Goal: Transaction & Acquisition: Purchase product/service

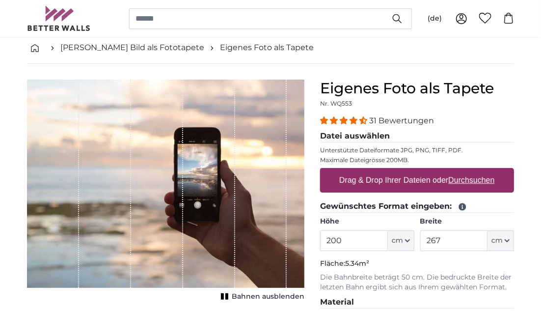
scroll to position [59, 0]
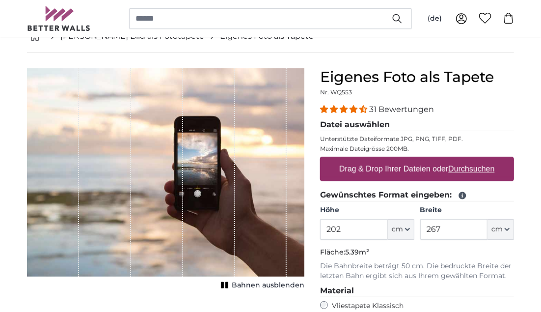
type input "202"
drag, startPoint x: 448, startPoint y: 230, endPoint x: 412, endPoint y: 227, distance: 35.5
click at [412, 227] on div "Höhe 202 ft cm Centimeter (cm) Inches (inch) Feet (ft. in.) Breite 267 ft cm Ce…" at bounding box center [417, 222] width 194 height 34
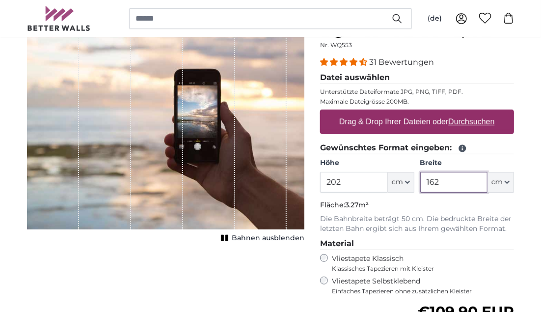
scroll to position [106, 0]
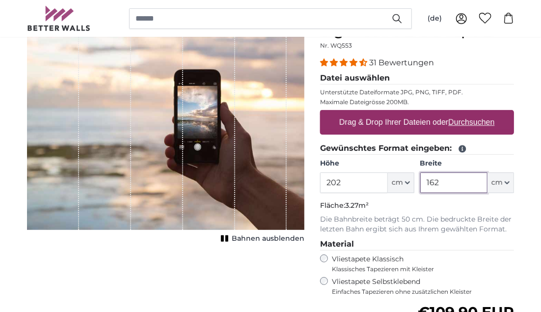
type input "162"
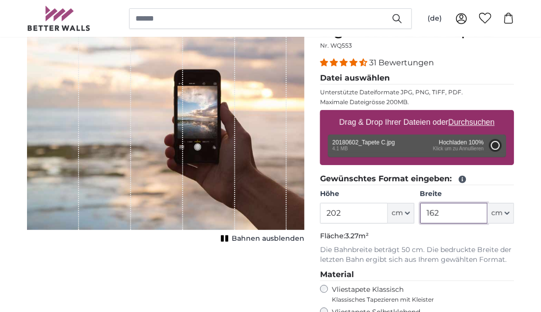
type input "200"
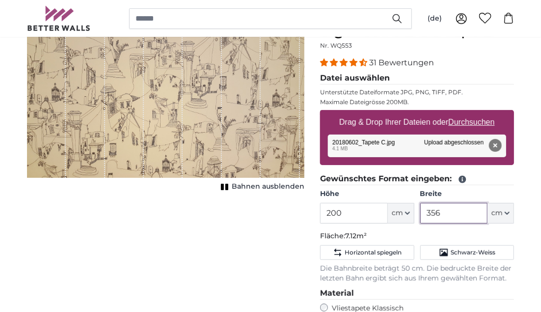
drag, startPoint x: 442, startPoint y: 212, endPoint x: 420, endPoint y: 211, distance: 21.6
click at [420, 211] on input "356" at bounding box center [453, 213] width 67 height 21
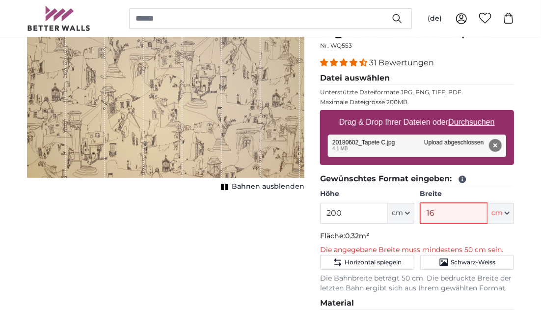
type input "162"
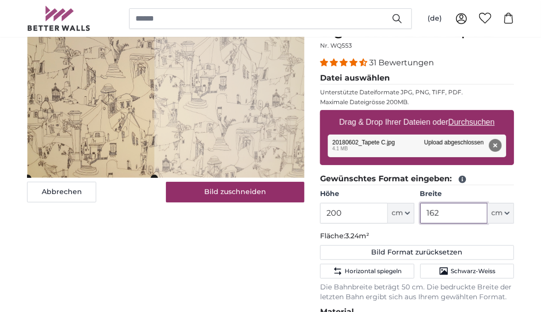
click at [93, 132] on cropper-handle at bounding box center [90, 100] width 127 height 156
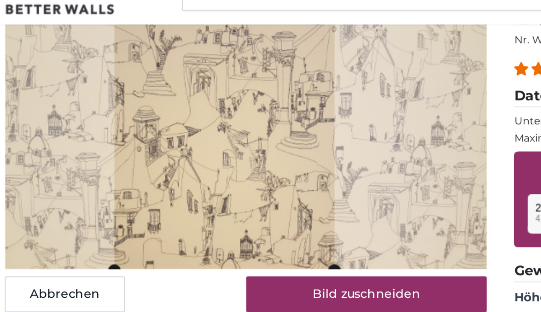
click at [192, 111] on cropper-handle at bounding box center [153, 100] width 127 height 156
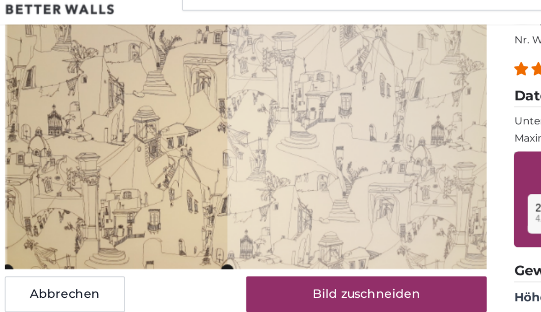
click at [137, 108] on cropper-handle at bounding box center [91, 100] width 127 height 156
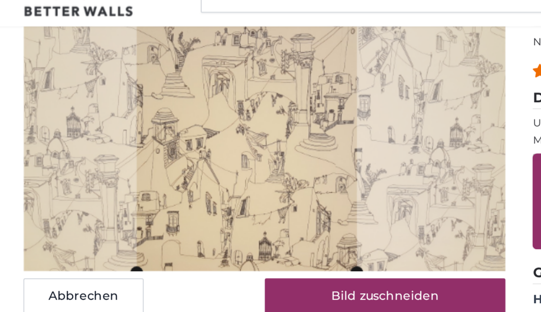
click at [186, 105] on cropper-handle at bounding box center [155, 100] width 127 height 156
click at [27, 100] on img at bounding box center [165, 100] width 277 height 156
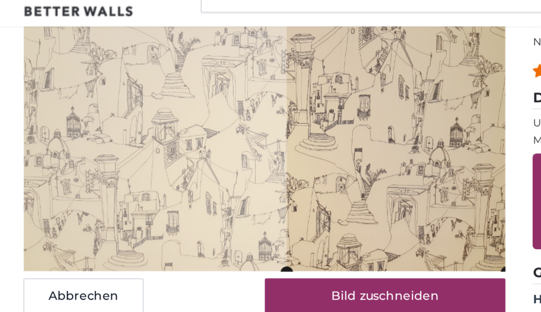
click at [281, 92] on cropper-handle at bounding box center [242, 100] width 127 height 156
click at [94, 122] on img at bounding box center [165, 100] width 277 height 156
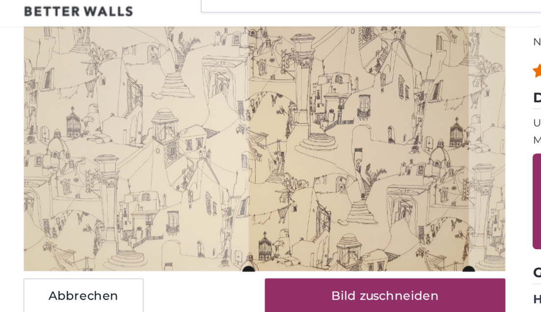
click at [227, 123] on cropper-handle at bounding box center [220, 100] width 127 height 156
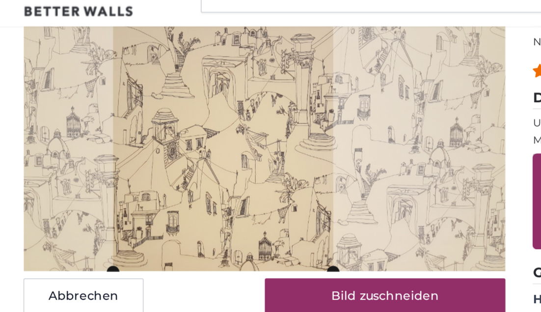
click at [164, 123] on cropper-handle at bounding box center [142, 100] width 127 height 156
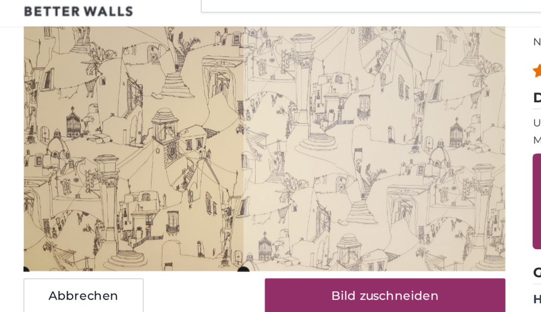
click at [89, 142] on cropper-handle at bounding box center [90, 100] width 127 height 156
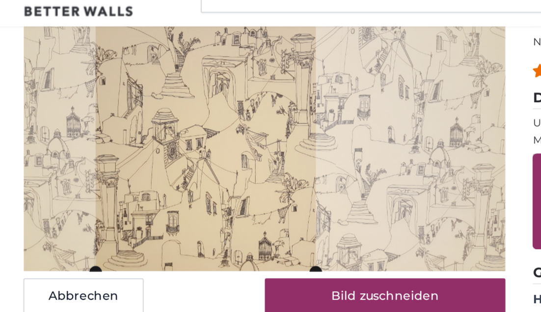
click at [163, 154] on cropper-handle at bounding box center [132, 100] width 127 height 156
type input "162"
drag, startPoint x: 163, startPoint y: 154, endPoint x: 125, endPoint y: 189, distance: 51.4
click at [125, 189] on div "Abbrechen Bild zuschneiden" at bounding box center [165, 192] width 277 height 21
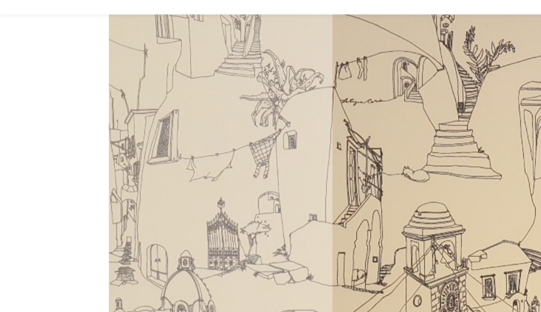
click at [92, 70] on cropper-handle at bounding box center [146, 100] width 127 height 156
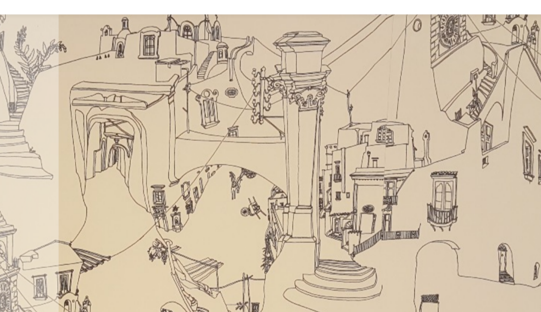
click at [229, 71] on cropper-handle at bounding box center [190, 100] width 127 height 156
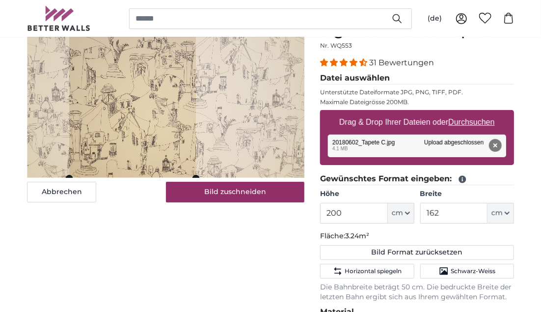
click at [127, 129] on cropper-handle at bounding box center [132, 100] width 127 height 156
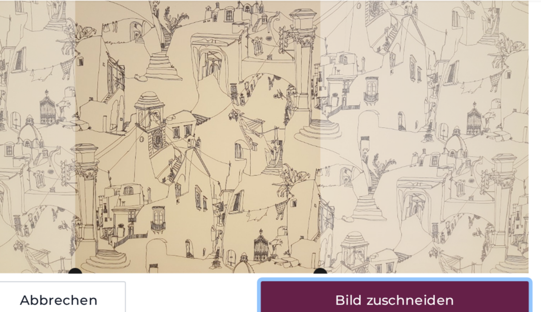
click at [204, 188] on button "Bild zuschneiden" at bounding box center [235, 192] width 139 height 21
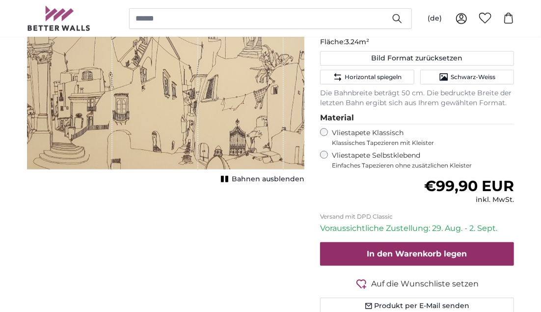
scroll to position [310, 0]
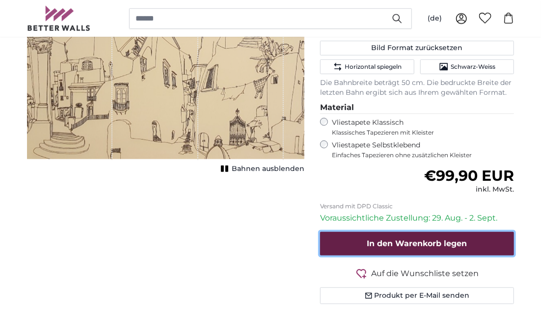
click at [349, 244] on button "In den Warenkorb legen" at bounding box center [417, 244] width 194 height 24
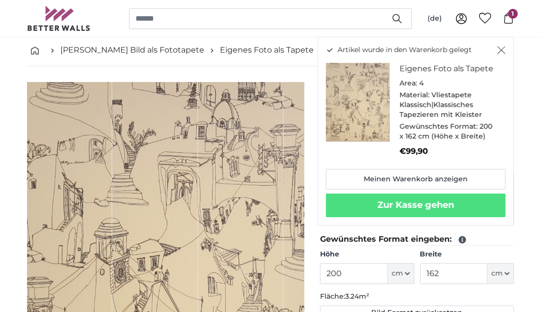
scroll to position [44, 0]
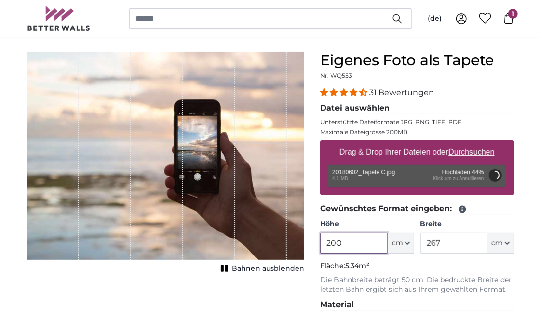
click at [344, 244] on input "200" at bounding box center [353, 243] width 67 height 21
type input "356"
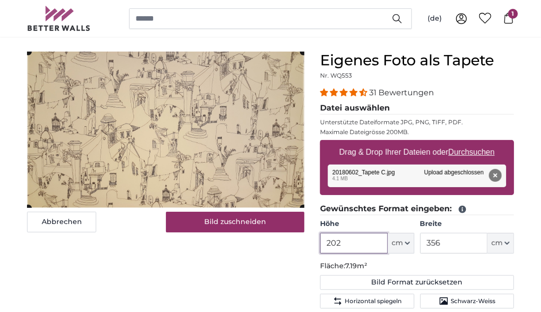
type input "202"
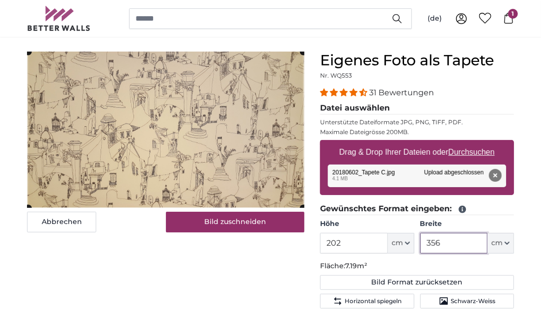
drag, startPoint x: 447, startPoint y: 244, endPoint x: 417, endPoint y: 237, distance: 30.2
click at [417, 237] on div "Höhe 202 ft cm Centimeter (cm) Inches (inch) Feet (ft. in.) Breite 356 ft cm Ce…" at bounding box center [417, 236] width 194 height 34
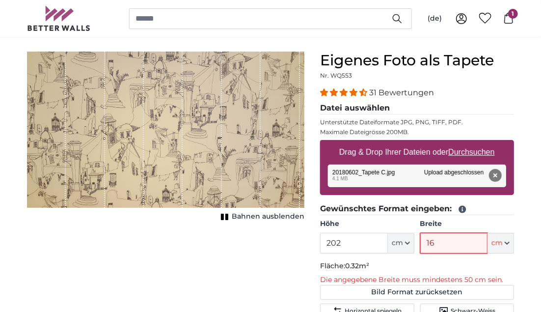
type input "162"
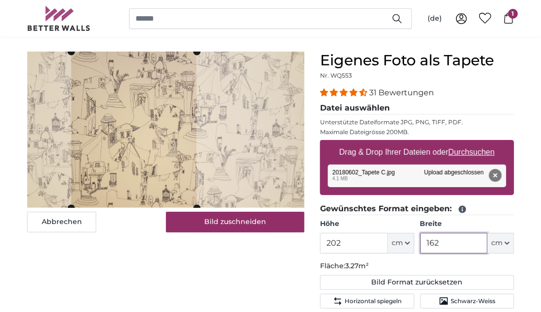
click at [142, 129] on cropper-handle at bounding box center [133, 130] width 125 height 156
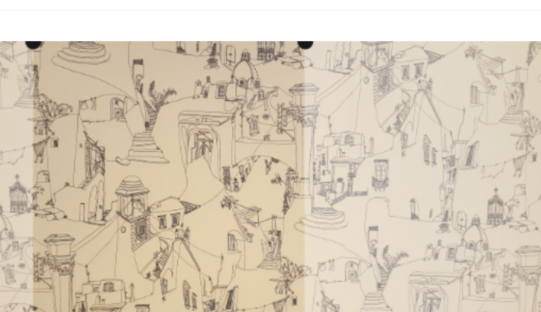
click at [98, 99] on cropper-handle at bounding box center [125, 130] width 125 height 156
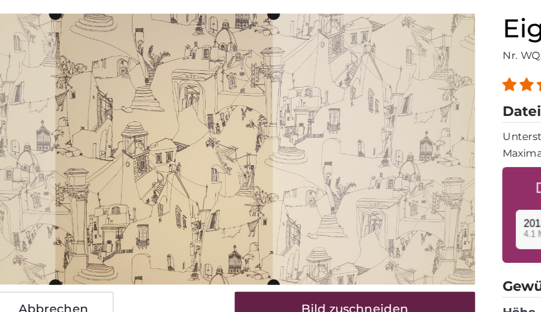
type input "162"
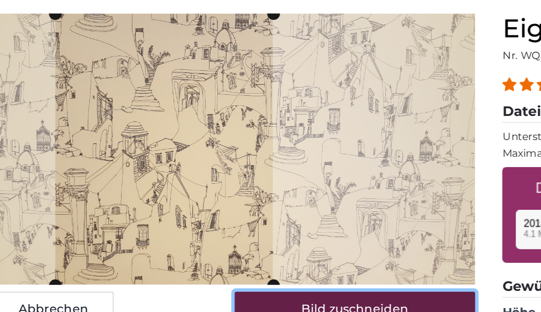
click at [184, 217] on button "Bild zuschneiden" at bounding box center [235, 222] width 139 height 21
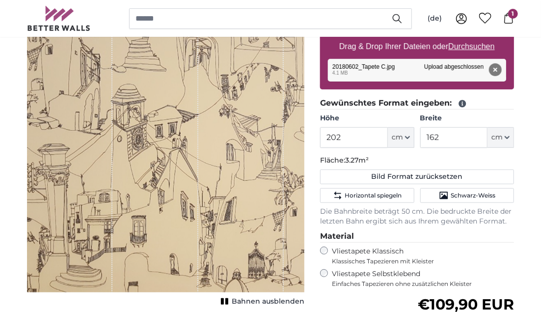
scroll to position [258, 0]
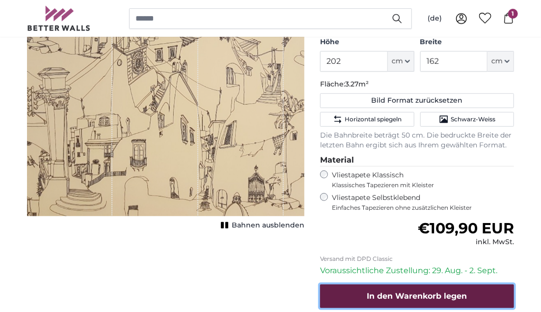
click at [429, 295] on span "In den Warenkorb legen" at bounding box center [417, 295] width 100 height 9
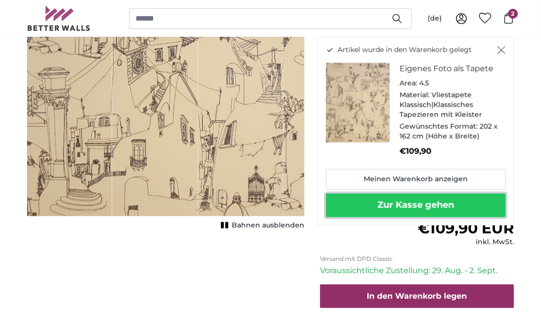
click at [389, 205] on button "Zur Kasse gehen" at bounding box center [416, 205] width 180 height 24
